Goal: Task Accomplishment & Management: Use online tool/utility

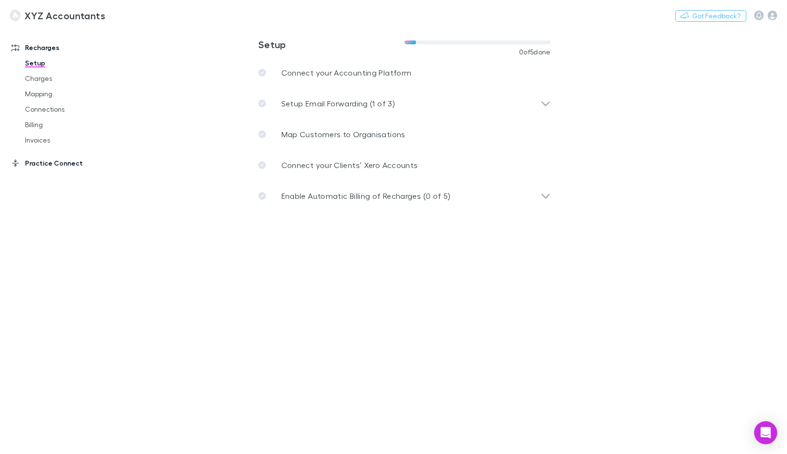
click at [70, 162] on link "Practice Connect" at bounding box center [61, 162] width 118 height 15
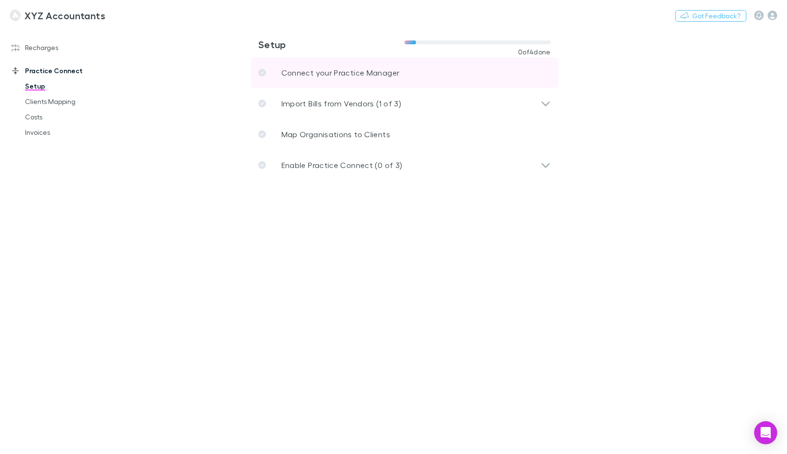
click at [314, 74] on p "Connect your Practice Manager" at bounding box center [341, 73] width 118 height 12
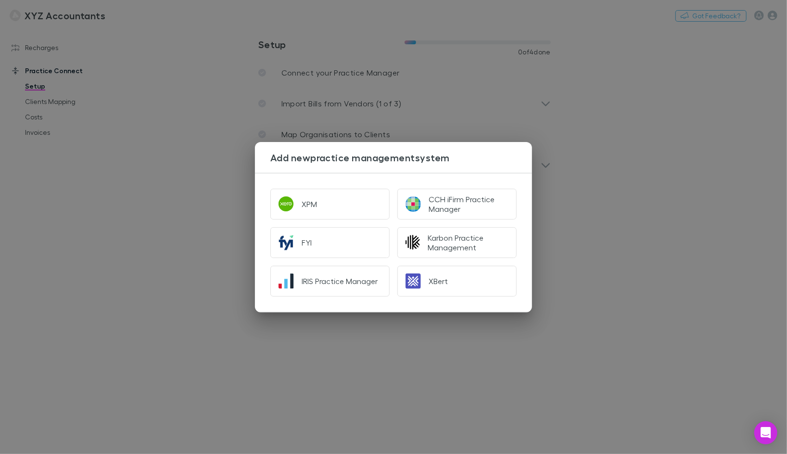
click at [543, 110] on div "Add new practice management system XPM CCH iFirm Practice Manager FYI Karbon Pr…" at bounding box center [393, 227] width 787 height 454
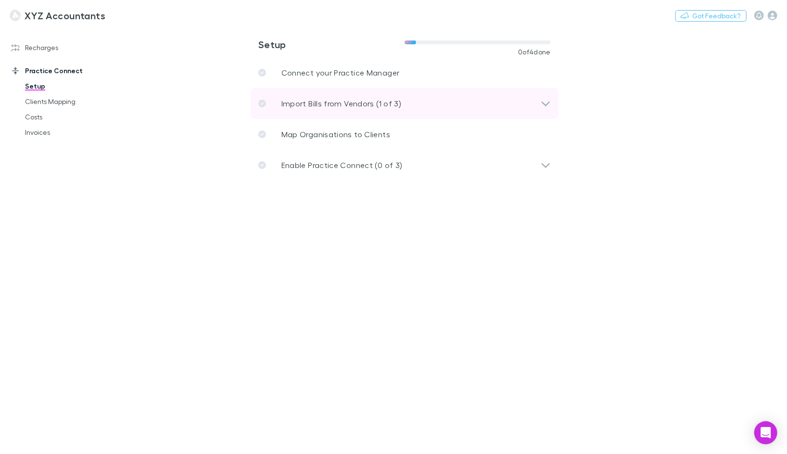
click at [438, 100] on div "Import Bills from Vendors (1 of 3)" at bounding box center [399, 104] width 283 height 12
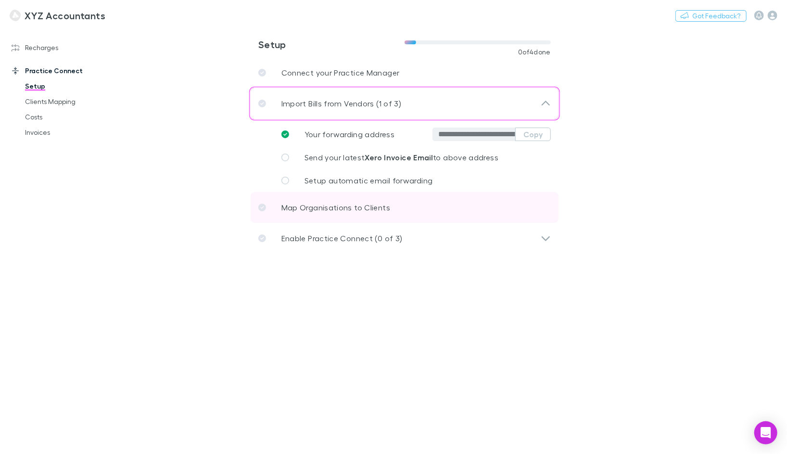
click at [352, 203] on p "Map Organisations to Clients" at bounding box center [336, 208] width 109 height 12
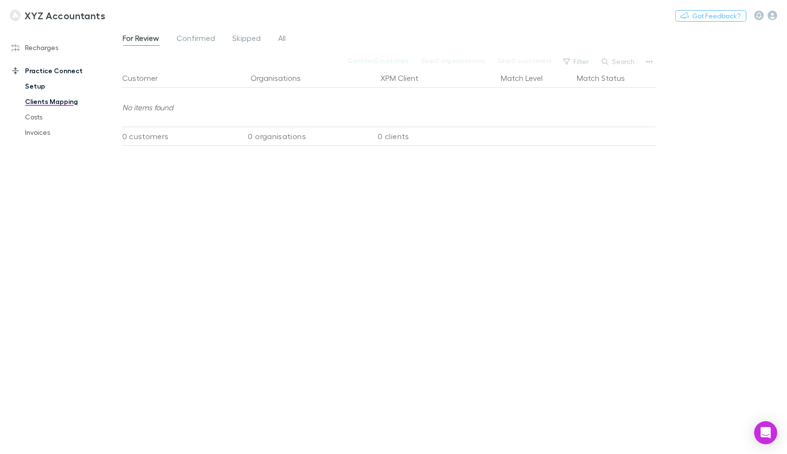
click at [46, 91] on link "Setup" at bounding box center [67, 85] width 105 height 15
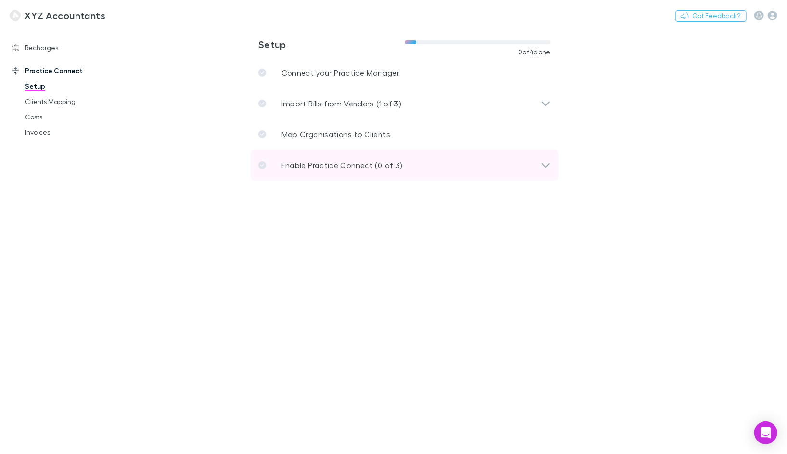
click at [313, 171] on div "Enable Practice Connect (0 of 3)" at bounding box center [405, 165] width 308 height 31
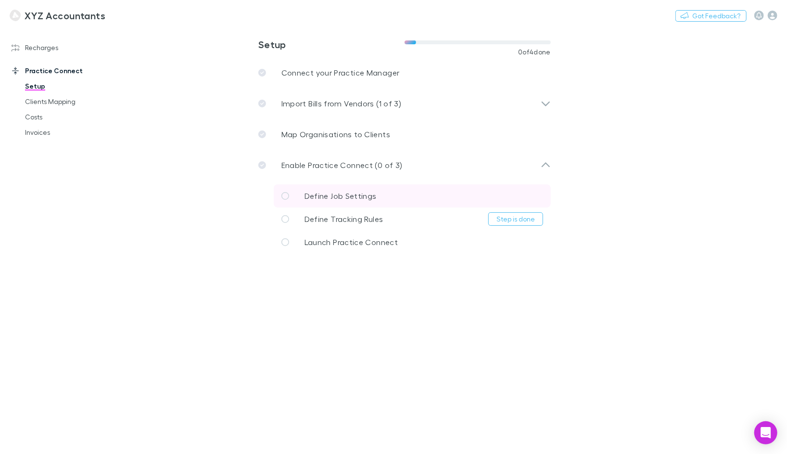
click at [401, 196] on link "Define Job Settings" at bounding box center [412, 195] width 277 height 23
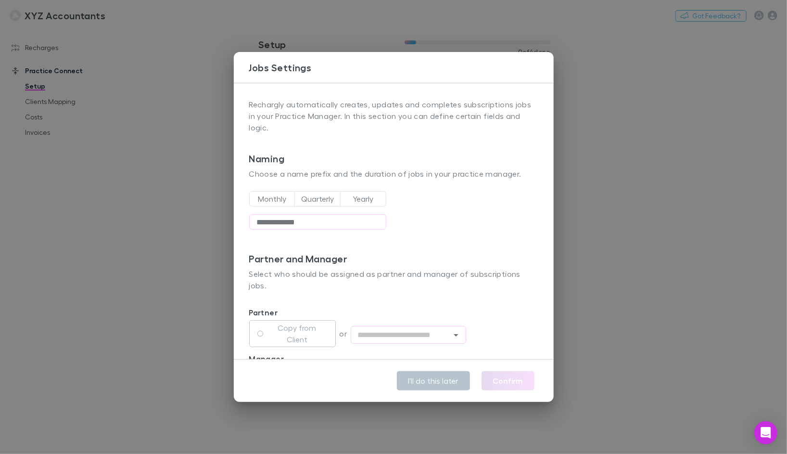
click at [661, 173] on div "**********" at bounding box center [393, 227] width 787 height 454
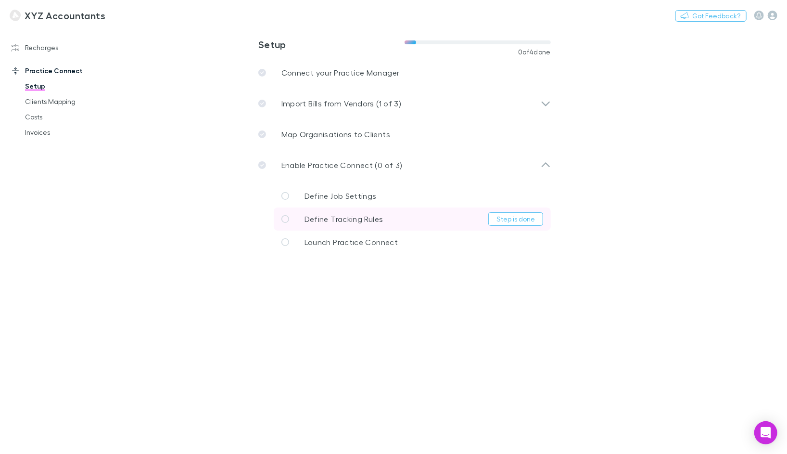
click at [421, 222] on link "Define Tracking Rules Step is done" at bounding box center [412, 218] width 277 height 23
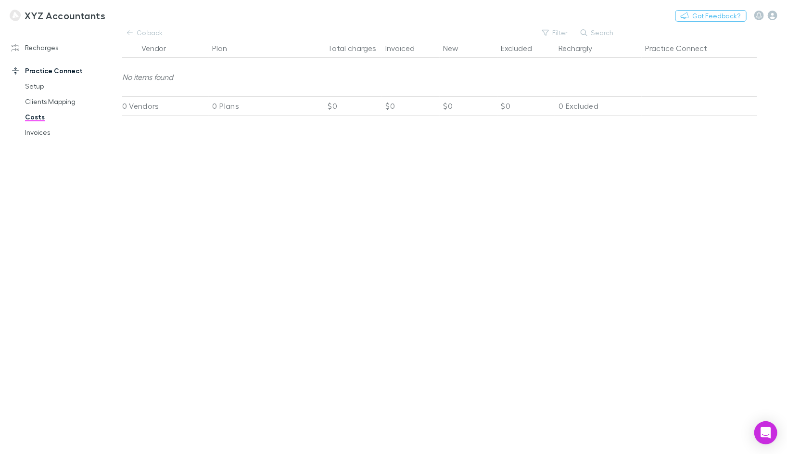
click at [53, 16] on h3 "XYZ Accountants" at bounding box center [65, 16] width 81 height 12
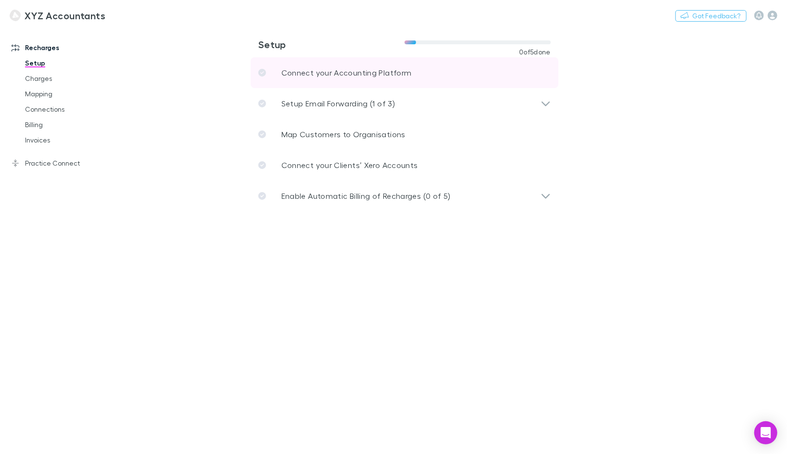
click at [345, 72] on p "Connect your Accounting Platform" at bounding box center [347, 73] width 130 height 12
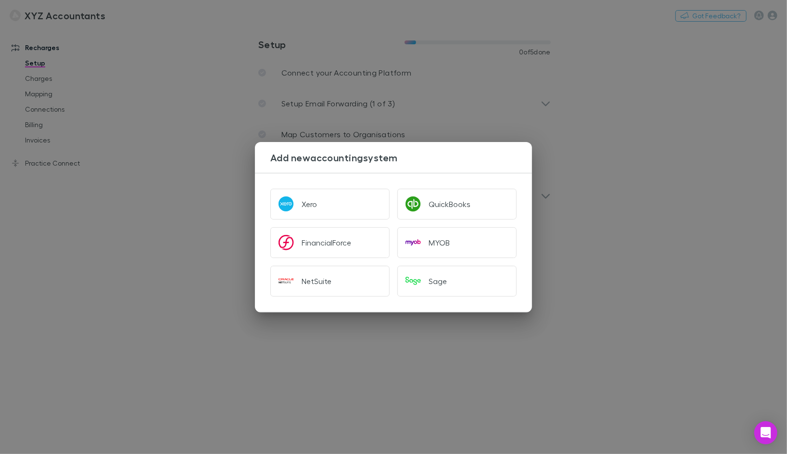
click at [255, 114] on div "Add new accounting system Xero QuickBooks FinancialForce MYOB NetSuite Sage" at bounding box center [393, 227] width 787 height 454
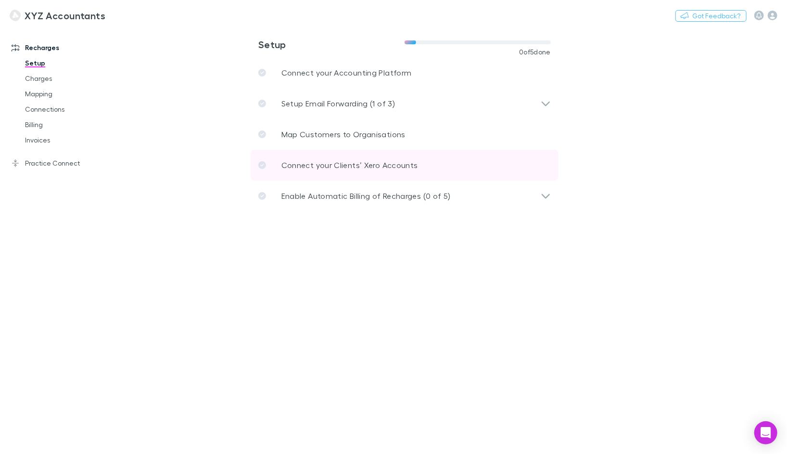
click at [320, 166] on p "Connect your Clients’ Xero Accounts" at bounding box center [350, 165] width 137 height 12
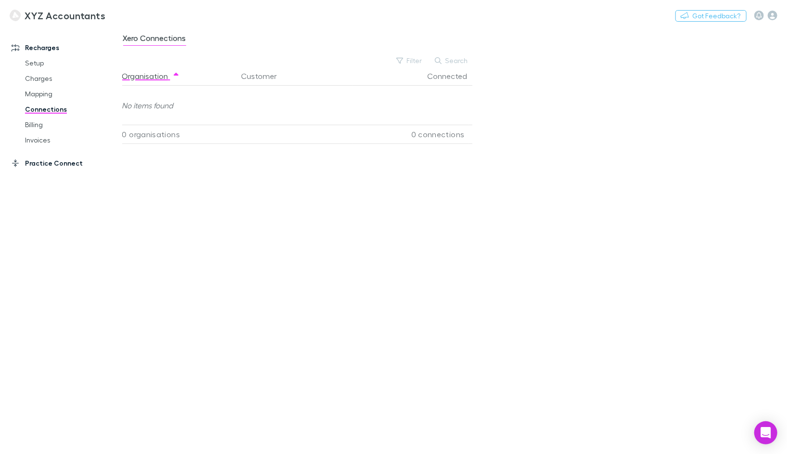
click at [61, 164] on link "Practice Connect" at bounding box center [61, 162] width 118 height 15
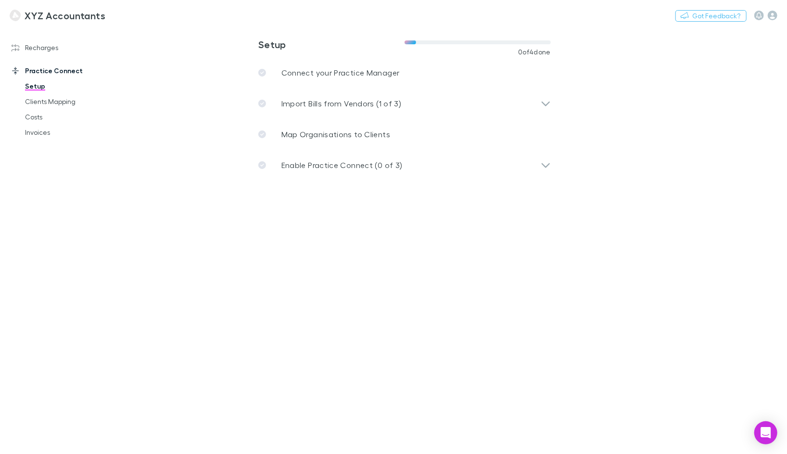
click at [48, 86] on link "Setup" at bounding box center [67, 85] width 105 height 15
click at [354, 169] on p "Enable Practice Connect (0 of 3)" at bounding box center [342, 165] width 121 height 12
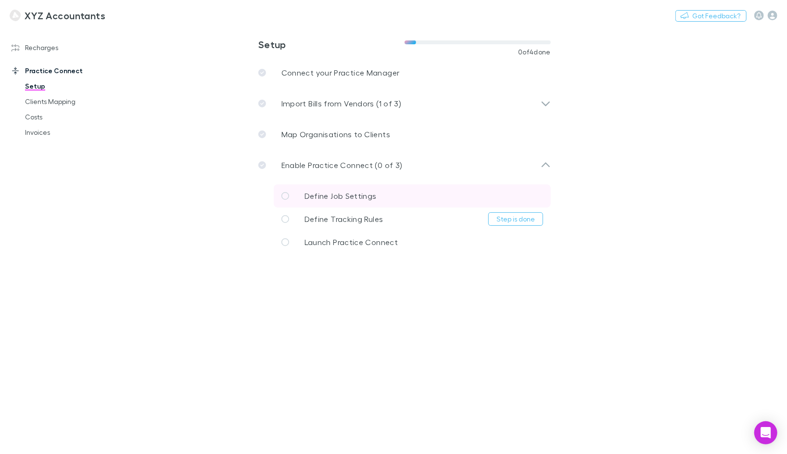
click at [401, 196] on link "Define Job Settings" at bounding box center [412, 195] width 277 height 23
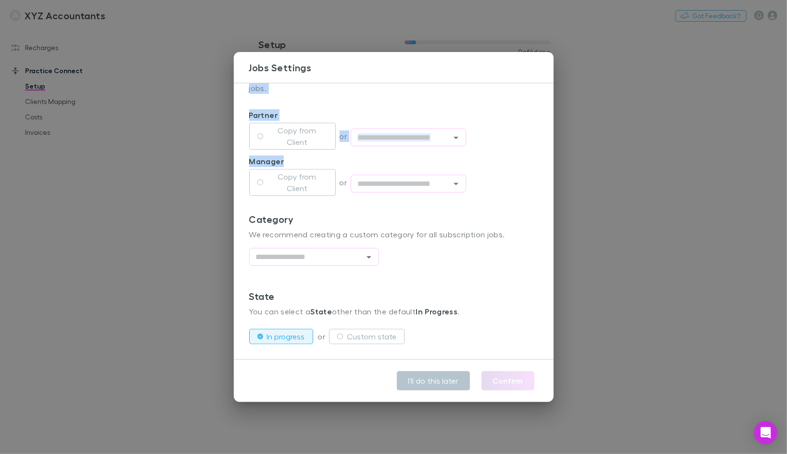
scroll to position [197, 0]
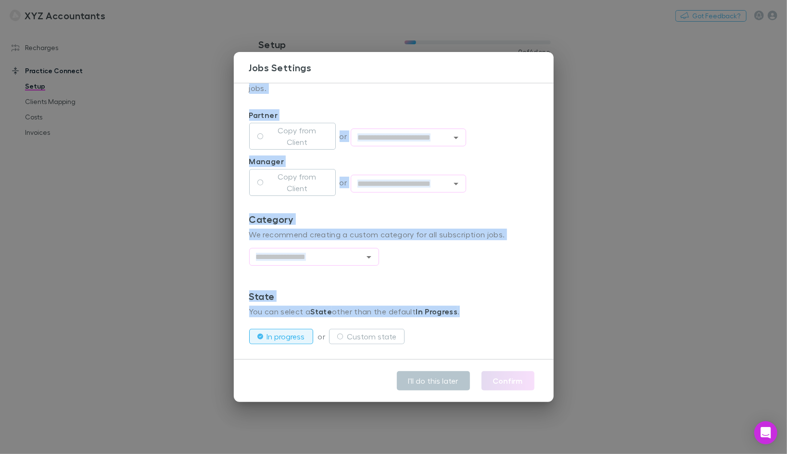
drag, startPoint x: 242, startPoint y: 101, endPoint x: 500, endPoint y: 296, distance: 323.6
click at [500, 296] on div "**********" at bounding box center [394, 221] width 320 height 277
copy div "Rechargly automatically creates, updates and completes subscriptions jobs in yo…"
